Goal: Transaction & Acquisition: Purchase product/service

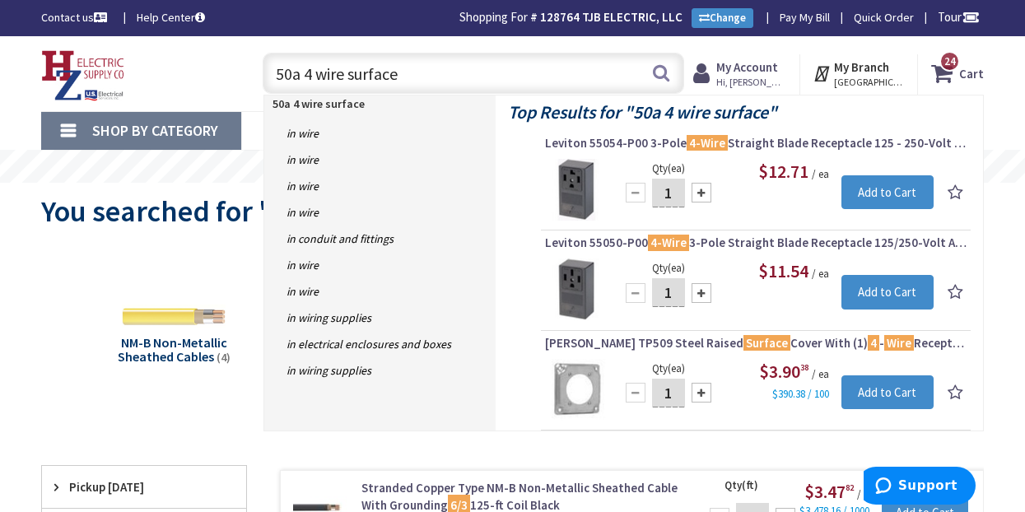
click at [259, 73] on div "50a 4 wire surface 50a 4 wire surface Search" at bounding box center [469, 72] width 430 height 53
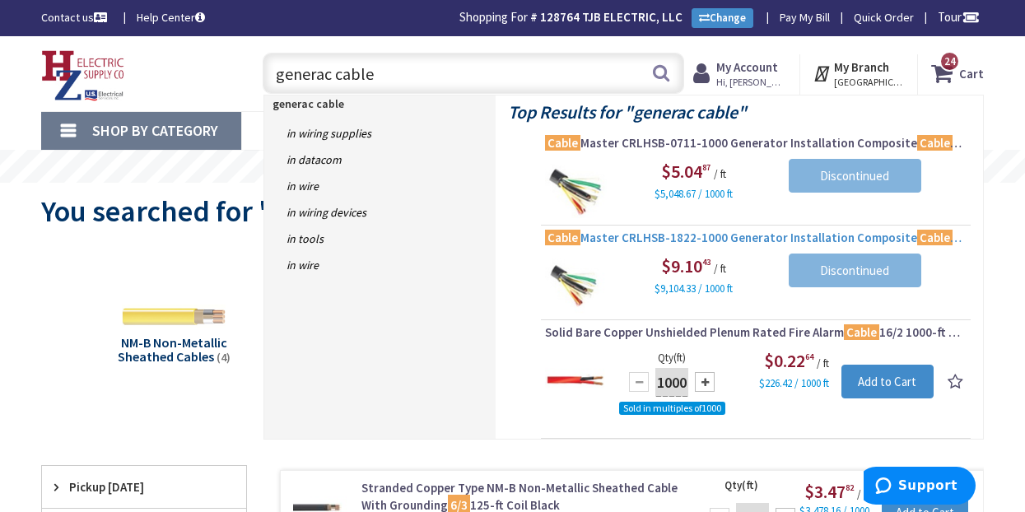
type input "generac cable"
click at [715, 236] on span "Cable Master CRLHSB-1822-1000 Generator Installation Composite Cable 3/3-8/1-18…" at bounding box center [756, 238] width 422 height 16
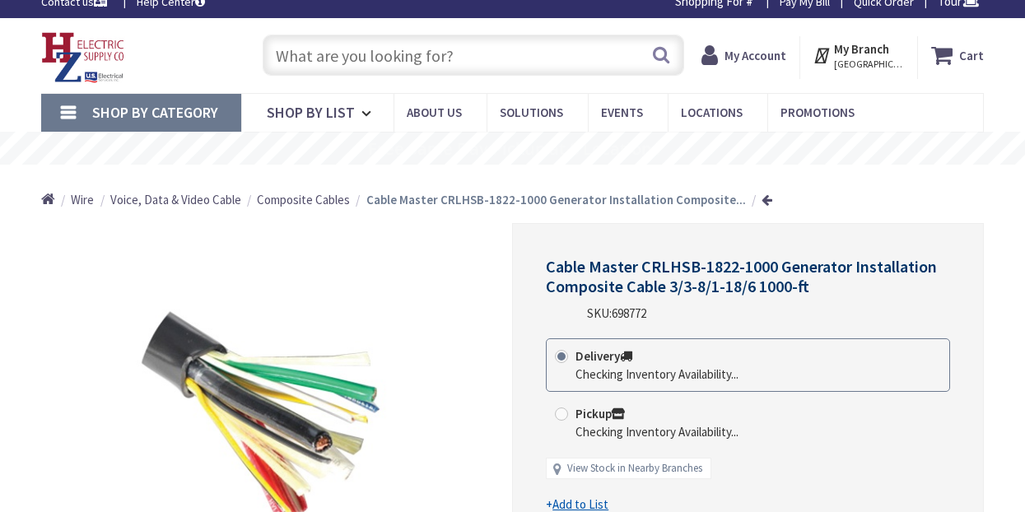
scroll to position [26, 0]
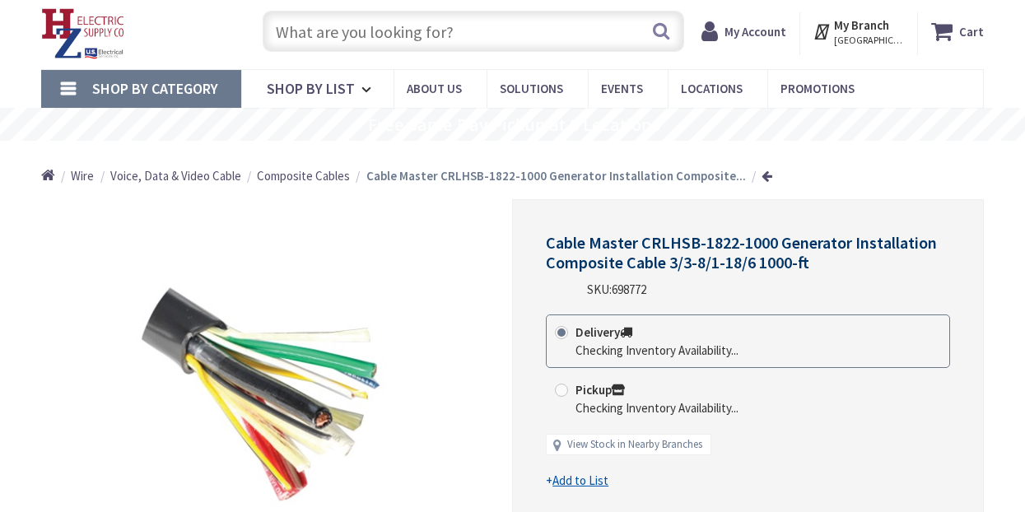
type input "The Common, [STREET_ADDRESS]"
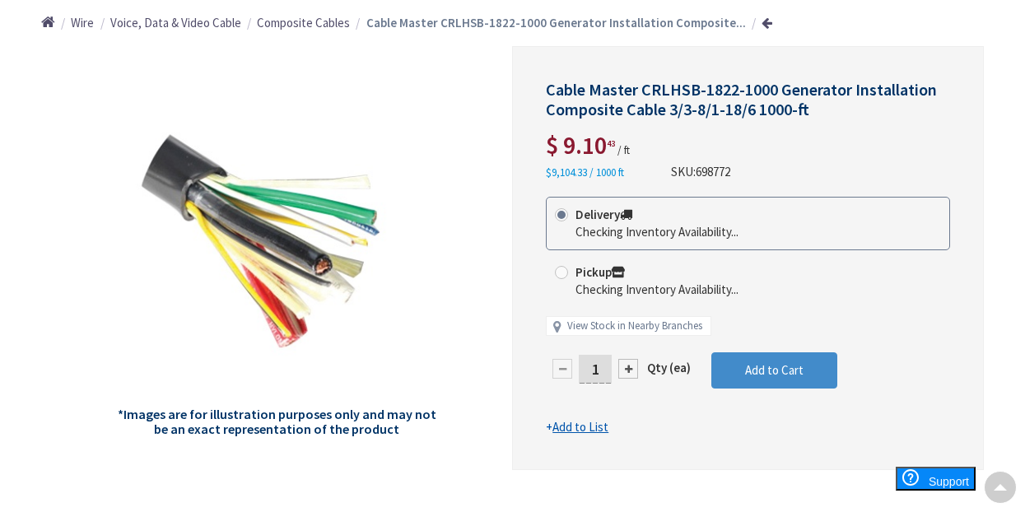
scroll to position [0, 0]
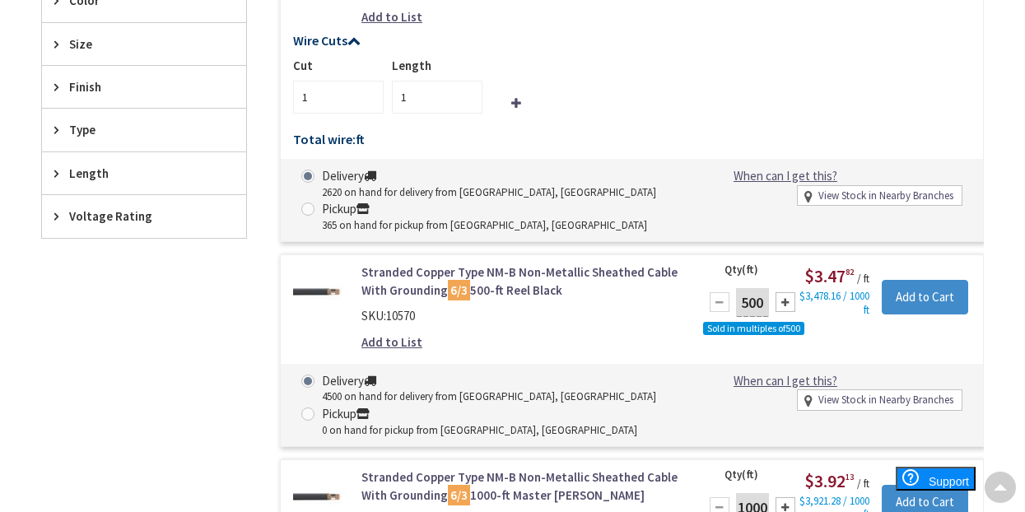
scroll to position [778, 0]
